Goal: Book appointment/travel/reservation

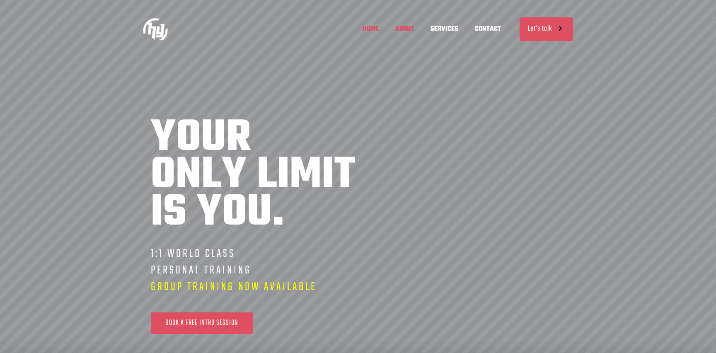
click at [407, 29] on span "ABOUT" at bounding box center [404, 29] width 35 height 25
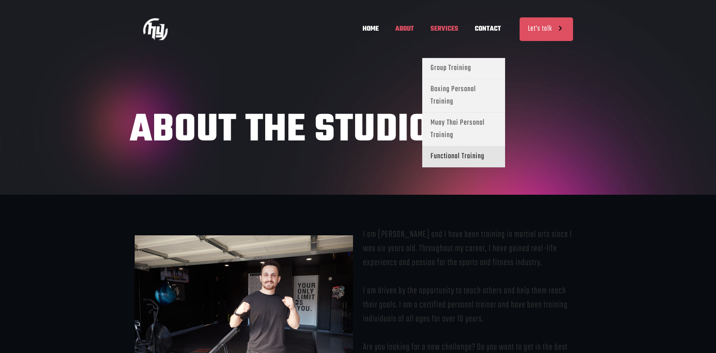
click at [446, 157] on span "Functional Training" at bounding box center [457, 156] width 54 height 12
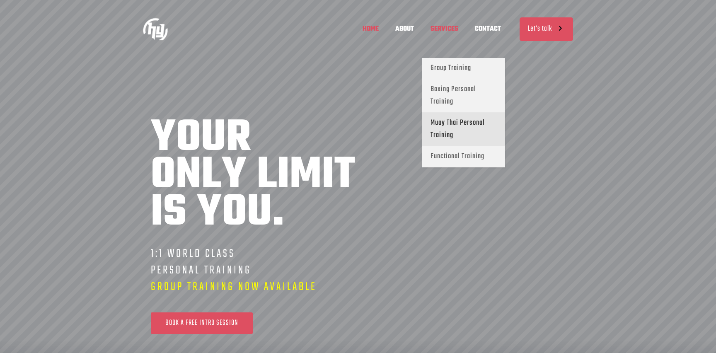
scroll to position [0, 121]
click at [439, 123] on span "Muay Thai Personal Training" at bounding box center [463, 129] width 66 height 25
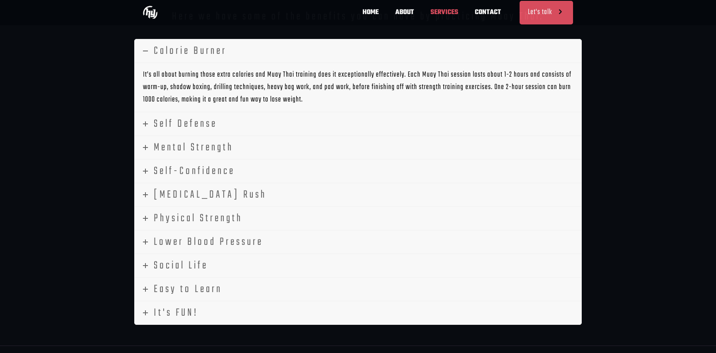
scroll to position [1830, 0]
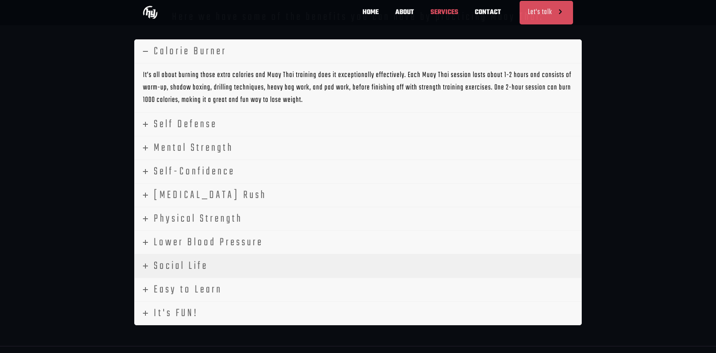
click at [164, 258] on span "Social Life" at bounding box center [181, 266] width 54 height 17
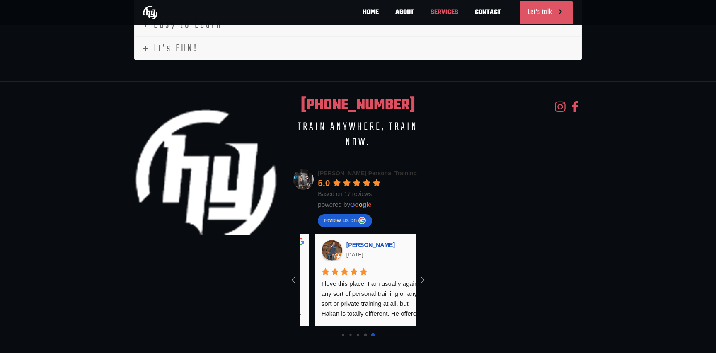
scroll to position [0, 486]
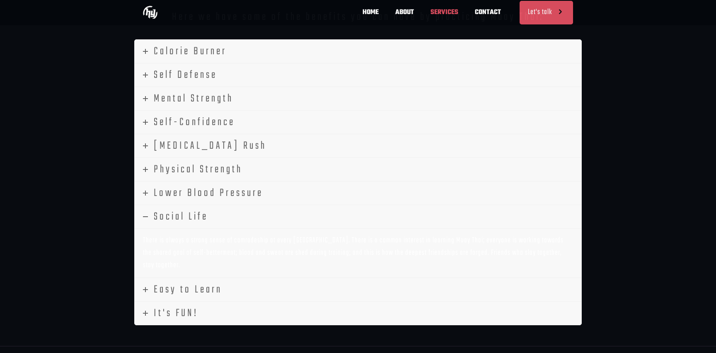
scroll to position [0, 340]
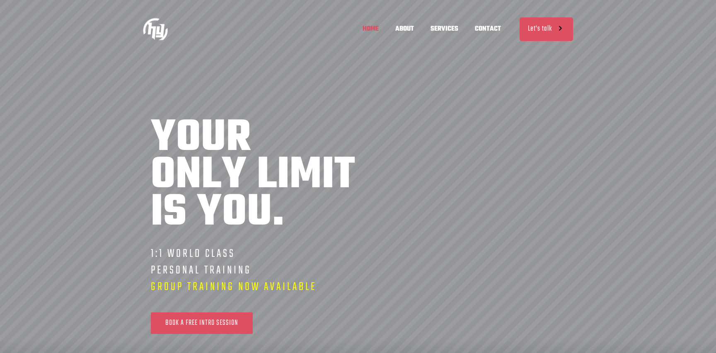
scroll to position [0, 243]
click at [533, 31] on link "Let's talk" at bounding box center [545, 29] width 53 height 24
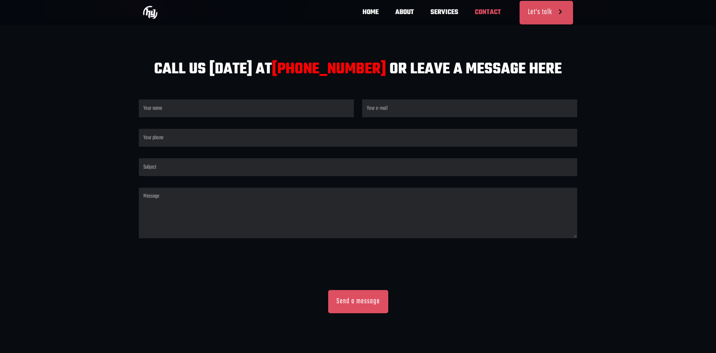
scroll to position [0, 121]
